Goal: Information Seeking & Learning: Check status

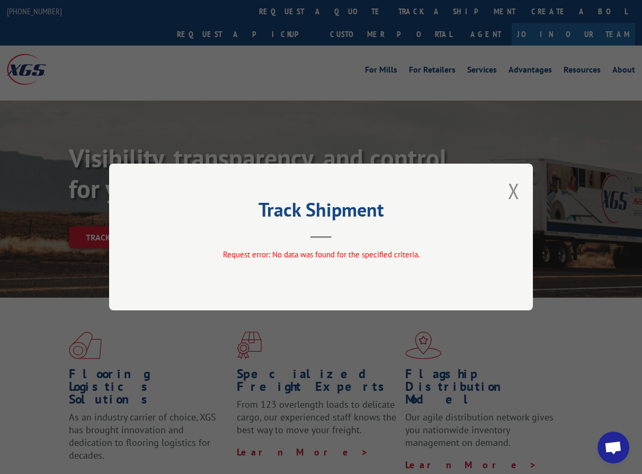
click at [504, 190] on div "Track Shipment Request error: No data was found for the specified criteria." at bounding box center [320, 237] width 423 height 147
click at [510, 189] on button "Close modal" at bounding box center [514, 191] width 12 height 28
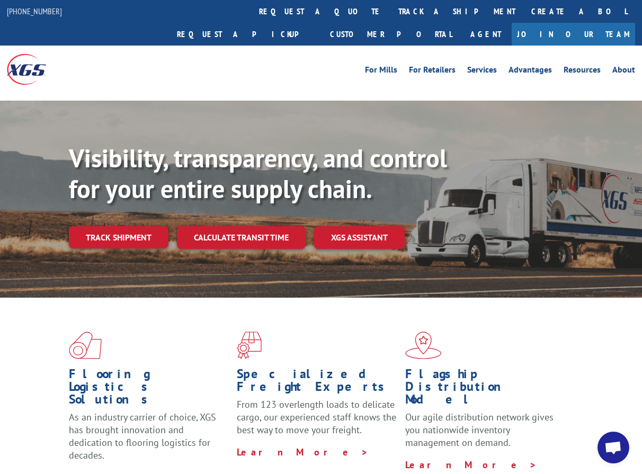
click at [133, 226] on link "Track shipment" at bounding box center [119, 237] width 100 height 22
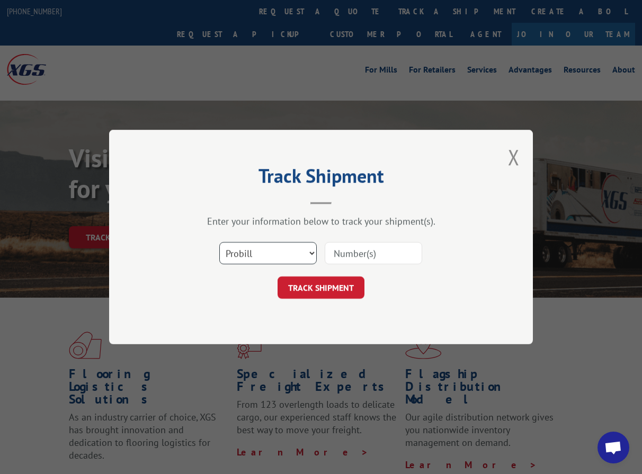
click at [276, 254] on select "Select category... Probill BOL PO" at bounding box center [267, 253] width 97 height 22
select select "po"
click at [219, 242] on select "Select category... Probill BOL PO" at bounding box center [267, 253] width 97 height 22
click at [364, 254] on input at bounding box center [372, 253] width 97 height 22
paste input "295634912"
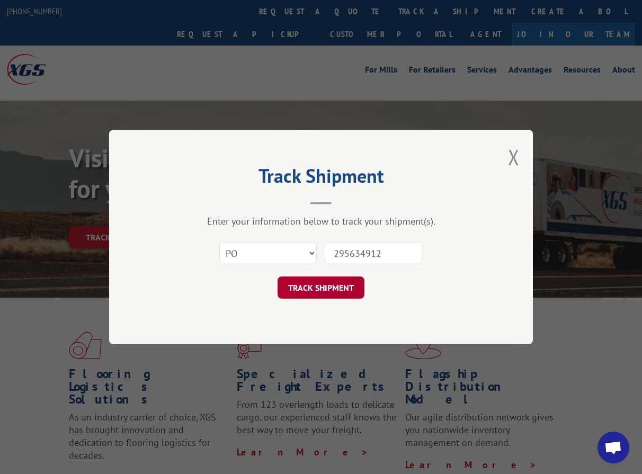
type input "295634912"
click at [334, 286] on button "TRACK SHIPMENT" at bounding box center [320, 287] width 87 height 22
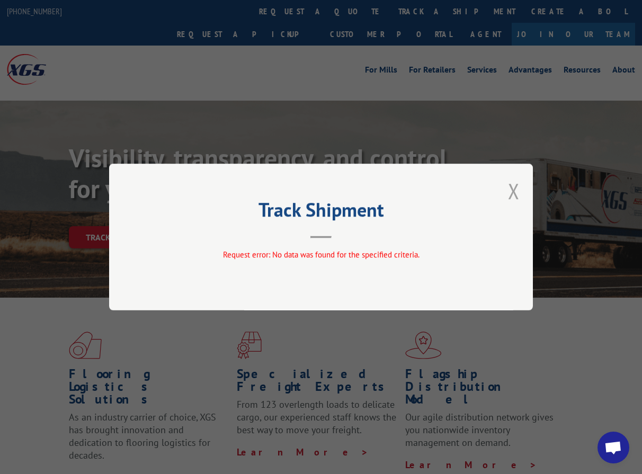
click at [511, 192] on button "Close modal" at bounding box center [514, 191] width 12 height 28
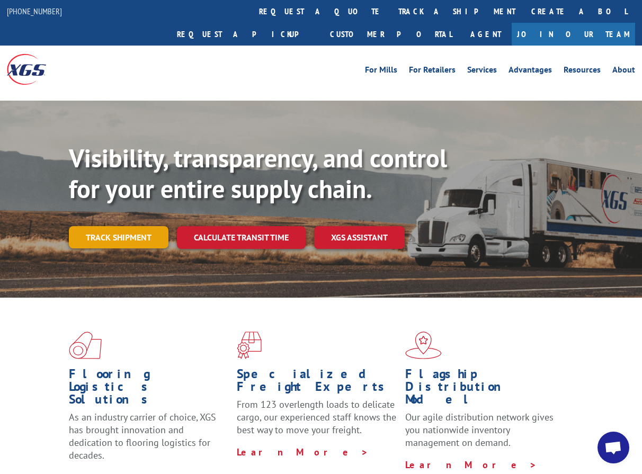
click at [104, 226] on link "Track shipment" at bounding box center [119, 237] width 100 height 22
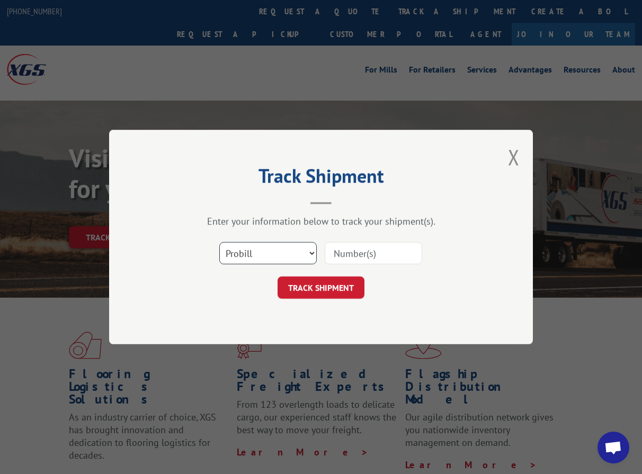
drag, startPoint x: 283, startPoint y: 256, endPoint x: 276, endPoint y: 264, distance: 10.1
click at [282, 256] on select "Select category... Probill BOL PO" at bounding box center [267, 253] width 97 height 22
select select "po"
click at [219, 242] on select "Select category... Probill BOL PO" at bounding box center [267, 253] width 97 height 22
click at [357, 266] on div "Select category... Probill BOL PO" at bounding box center [321, 253] width 318 height 35
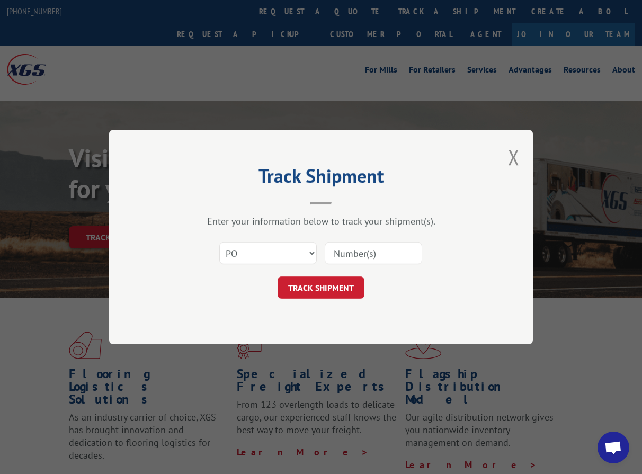
click at [356, 258] on input at bounding box center [372, 253] width 97 height 22
paste input "ENGINEERED FLOORS LLC"
type input "ENGINEERED FLOORS LLC"
click at [364, 256] on input at bounding box center [372, 253] width 97 height 22
paste input "295579299"
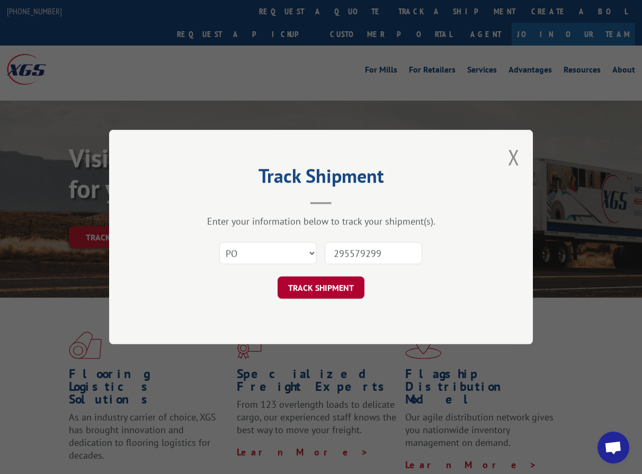
type input "295579299"
click at [301, 283] on button "TRACK SHIPMENT" at bounding box center [320, 287] width 87 height 22
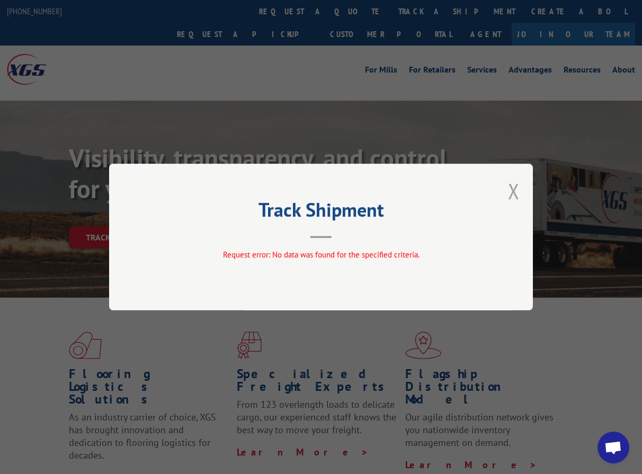
click at [512, 195] on button "Close modal" at bounding box center [514, 191] width 12 height 28
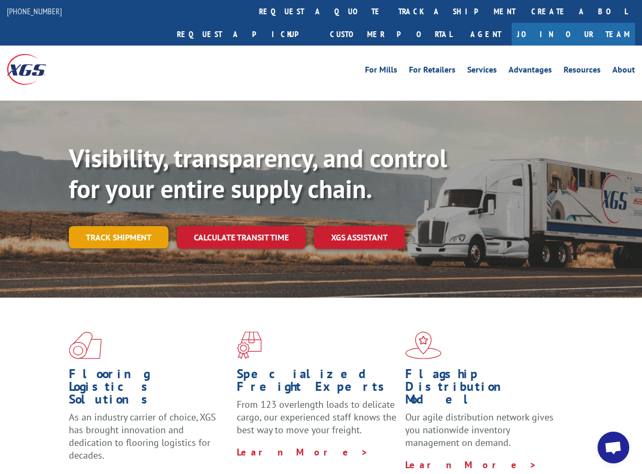
click at [99, 226] on link "Track shipment" at bounding box center [119, 237] width 100 height 22
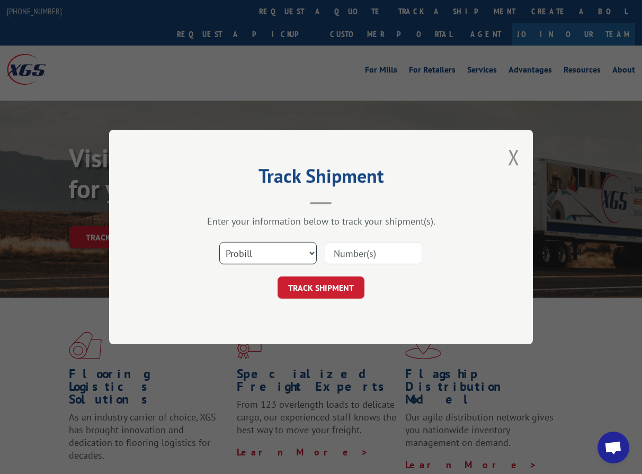
drag, startPoint x: 250, startPoint y: 253, endPoint x: 248, endPoint y: 260, distance: 7.9
click at [250, 253] on select "Select category... Probill BOL PO" at bounding box center [267, 253] width 97 height 22
select select "po"
click at [219, 242] on select "Select category... Probill BOL PO" at bounding box center [267, 253] width 97 height 22
click at [386, 255] on input at bounding box center [372, 253] width 97 height 22
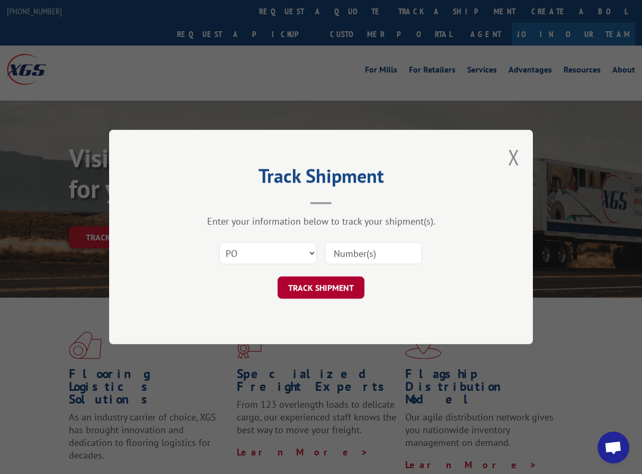
paste input "295529580"
type input "295529580"
click at [331, 284] on button "TRACK SHIPMENT" at bounding box center [320, 287] width 87 height 22
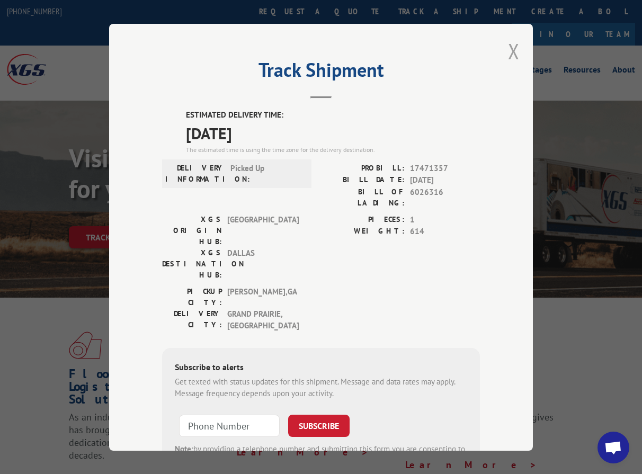
click at [512, 52] on button "Close modal" at bounding box center [514, 51] width 12 height 28
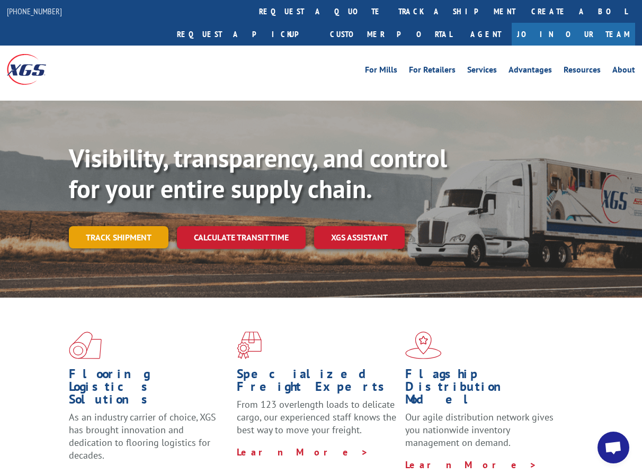
click at [111, 226] on link "Track shipment" at bounding box center [119, 237] width 100 height 22
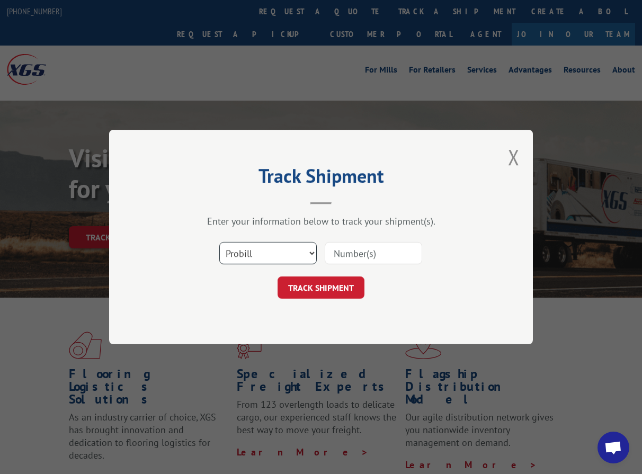
click at [276, 251] on select "Select category... Probill BOL PO" at bounding box center [267, 253] width 97 height 22
select select "po"
click at [219, 242] on select "Select category... Probill BOL PO" at bounding box center [267, 253] width 97 height 22
drag, startPoint x: 399, startPoint y: 265, endPoint x: 396, endPoint y: 259, distance: 5.7
click at [397, 260] on div at bounding box center [372, 253] width 97 height 24
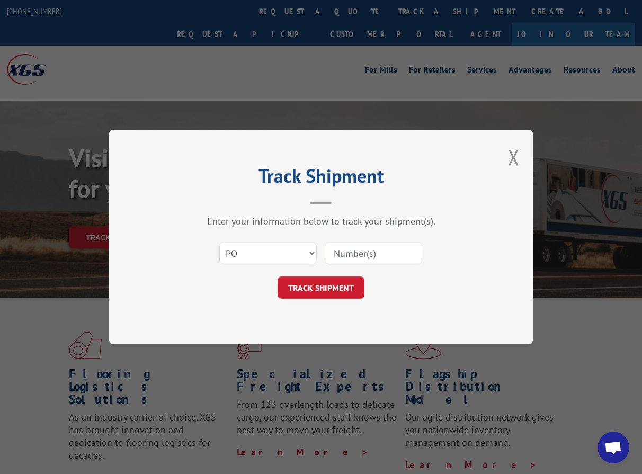
click at [369, 255] on input at bounding box center [372, 253] width 97 height 22
paste input "295515440"
type input "295515440"
click at [326, 284] on button "TRACK SHIPMENT" at bounding box center [320, 287] width 87 height 22
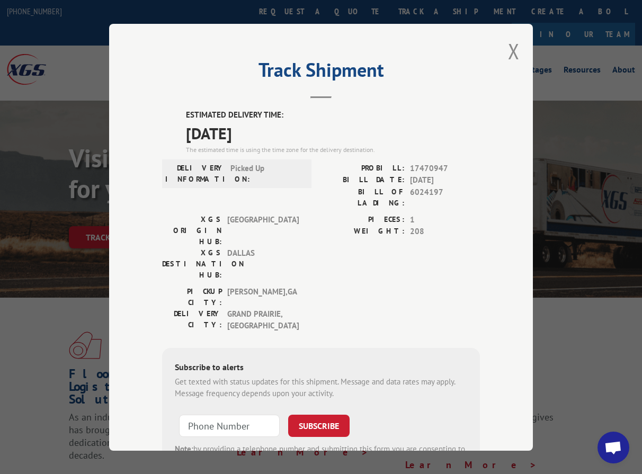
click at [517, 49] on div "Track Shipment ESTIMATED DELIVERY TIME: [DATE] The estimated time is using the …" at bounding box center [320, 237] width 423 height 427
